Goal: Task Accomplishment & Management: Manage account settings

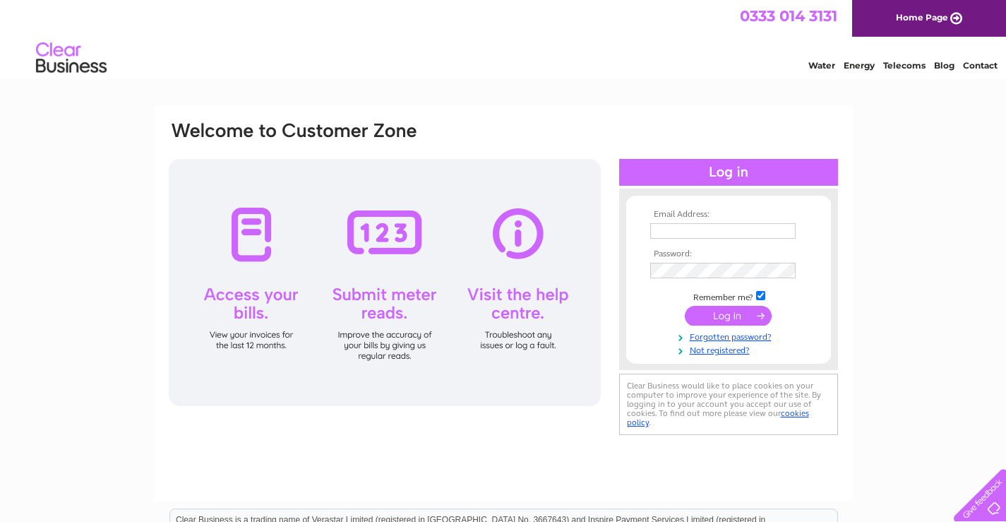
click at [709, 232] on input "text" at bounding box center [722, 231] width 145 height 16
type input "[EMAIL_ADDRESS][DOMAIN_NAME]"
click at [722, 317] on input "submit" at bounding box center [728, 317] width 87 height 20
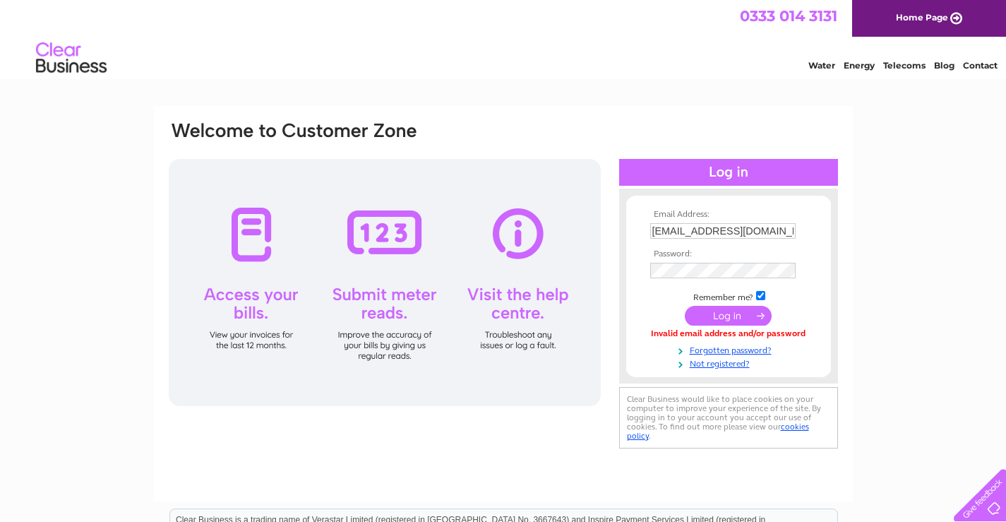
click at [243, 235] on div at bounding box center [385, 282] width 432 height 247
click at [734, 315] on input "submit" at bounding box center [728, 316] width 87 height 20
